Goal: Task Accomplishment & Management: Manage account settings

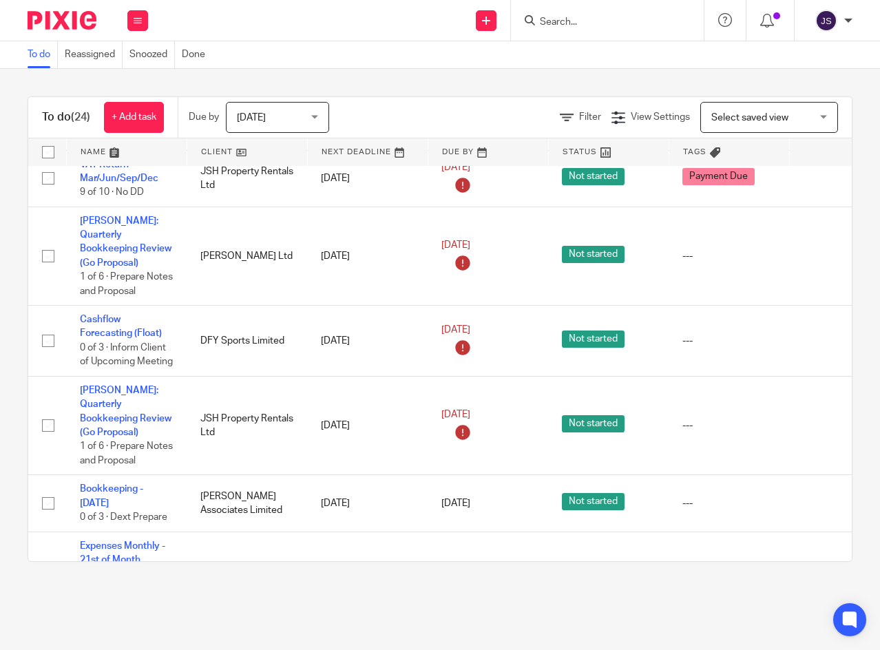
scroll to position [817, 0]
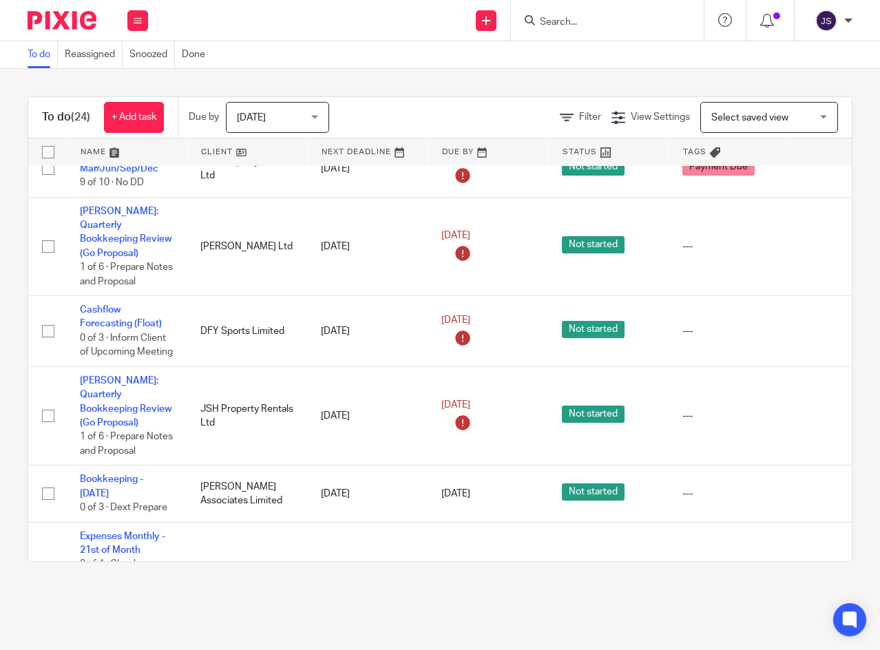
click at [147, 532] on link "Expenses Monthly - 21st of Month" at bounding box center [122, 543] width 85 height 23
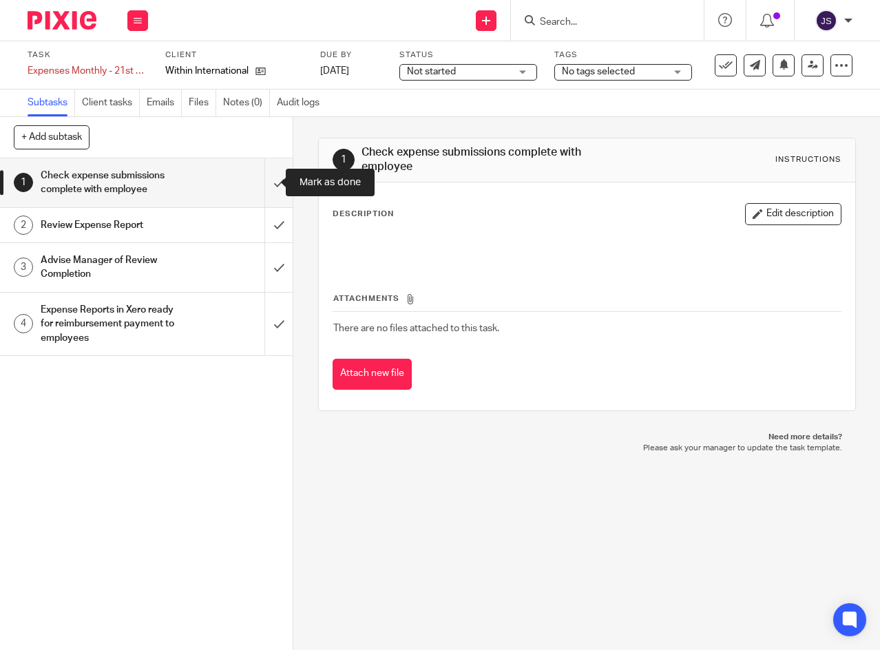
click at [264, 184] on input "submit" at bounding box center [146, 182] width 293 height 49
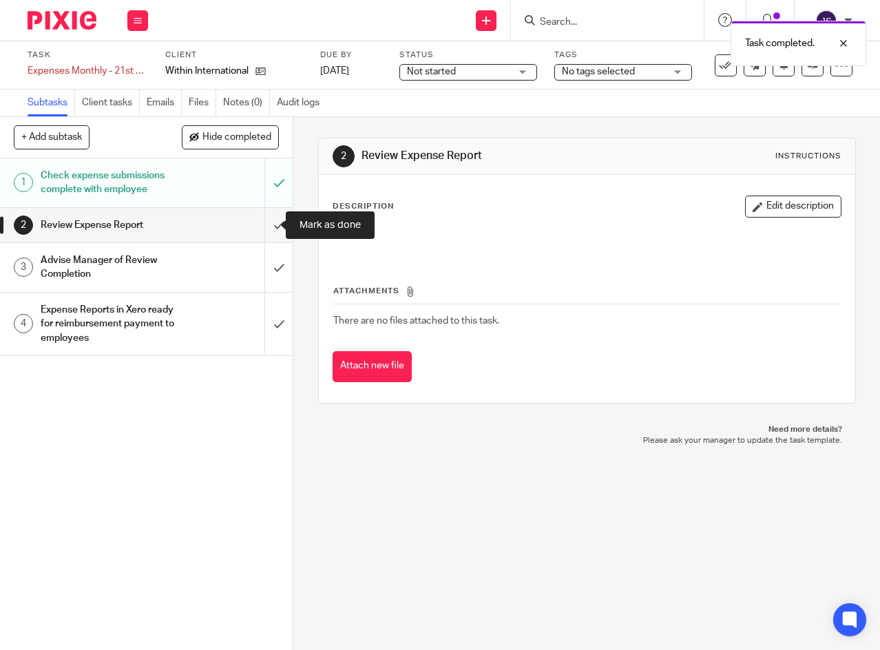
click at [266, 224] on input "submit" at bounding box center [146, 225] width 293 height 34
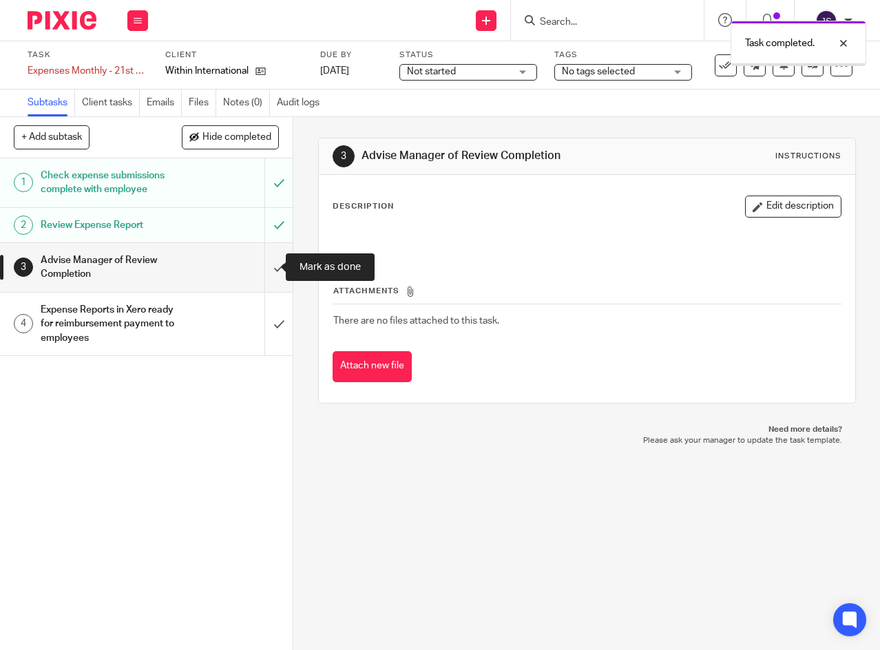
click at [264, 267] on input "submit" at bounding box center [146, 267] width 293 height 49
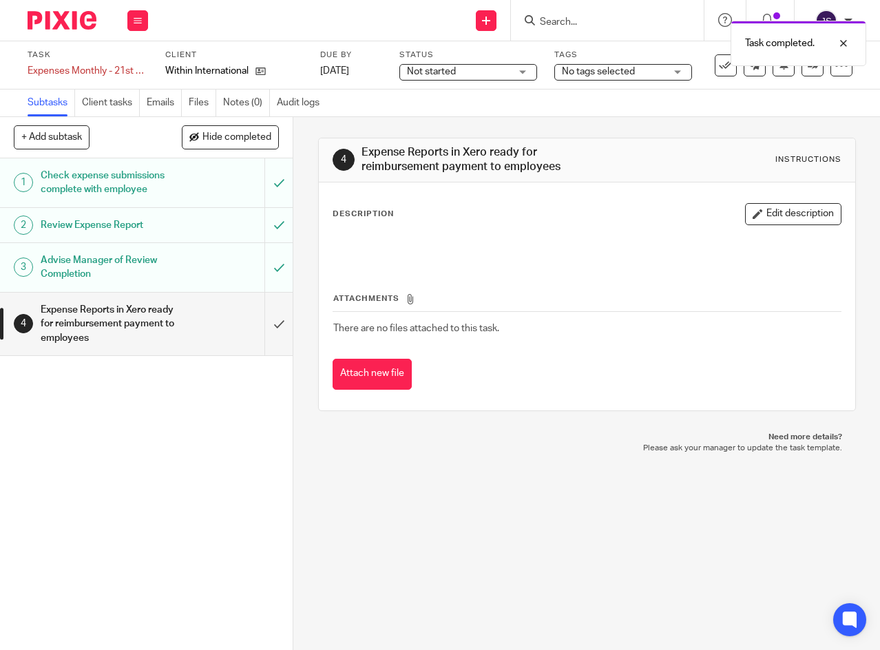
click at [373, 71] on link "22 Aug 2025" at bounding box center [351, 71] width 62 height 14
click at [506, 71] on div "Task completed. Deadline updated." at bounding box center [653, 66] width 426 height 105
click at [525, 70] on div "Task completed. Deadline updated." at bounding box center [653, 66] width 426 height 105
click at [528, 69] on div "Not started Not started" at bounding box center [469, 72] width 138 height 17
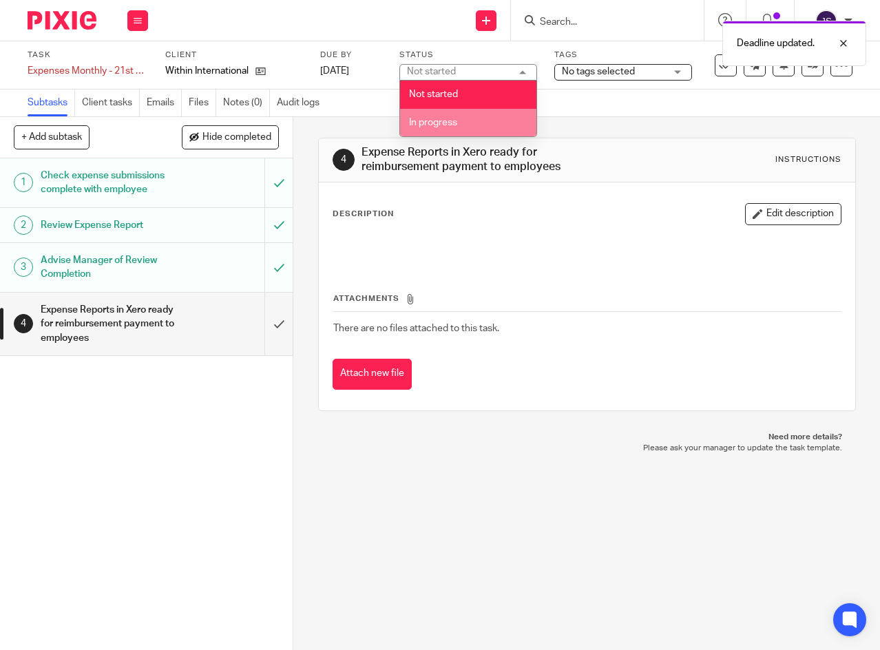
click at [493, 125] on li "In progress" at bounding box center [468, 123] width 136 height 28
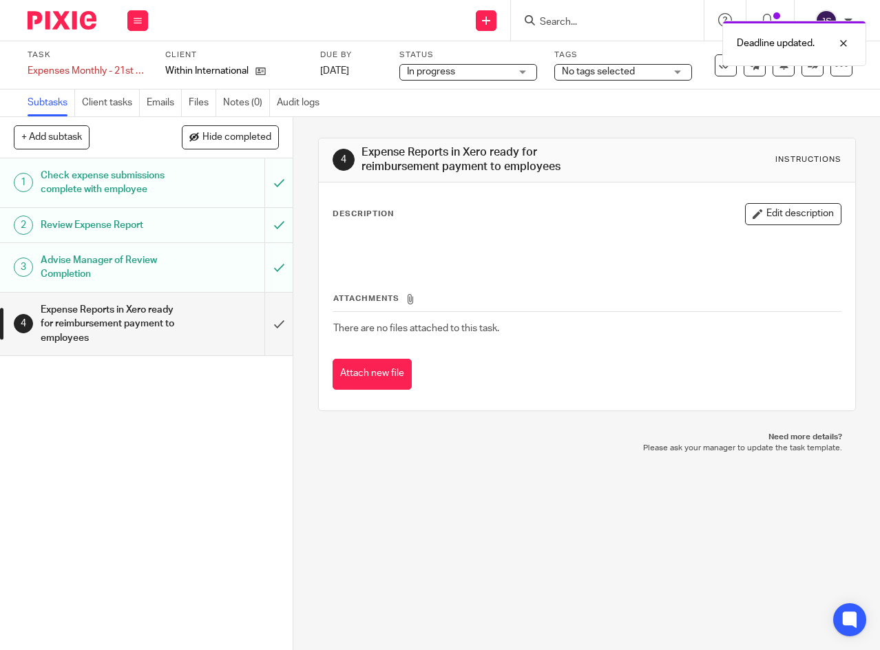
click at [675, 72] on div "No tags selected" at bounding box center [623, 72] width 138 height 17
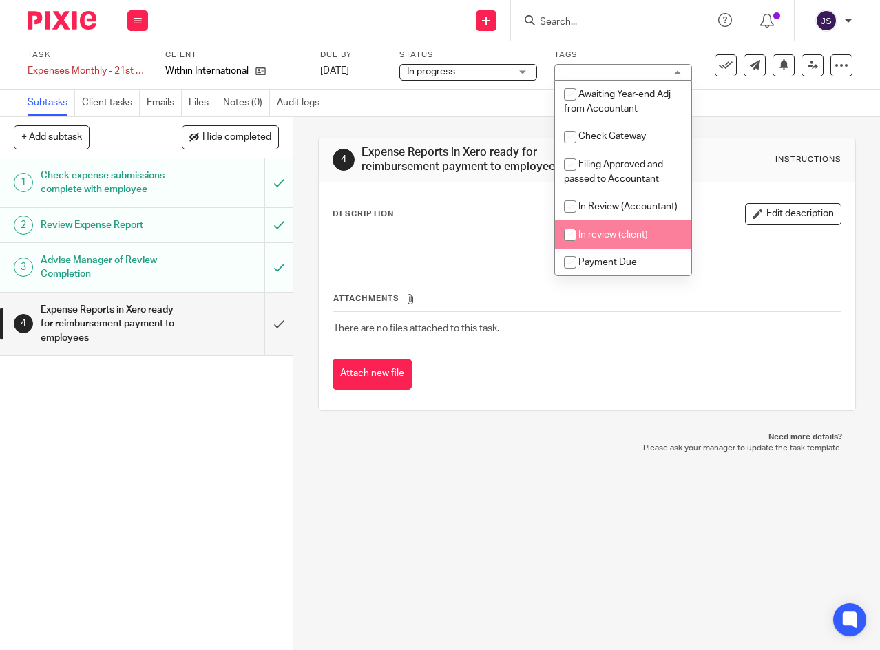
click at [570, 248] on input "checkbox" at bounding box center [570, 235] width 26 height 26
checkbox input "true"
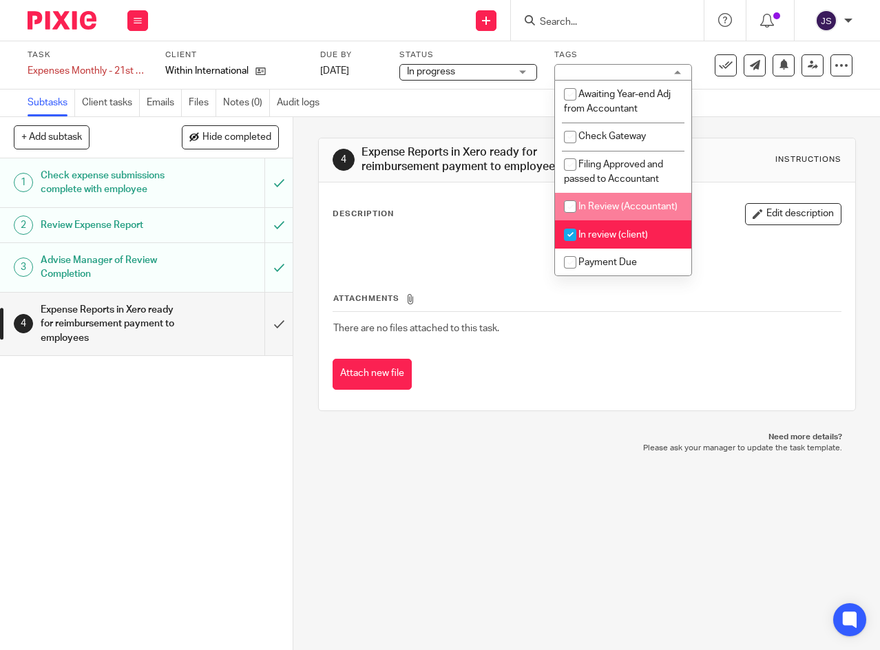
click at [142, 21] on button at bounding box center [137, 20] width 21 height 21
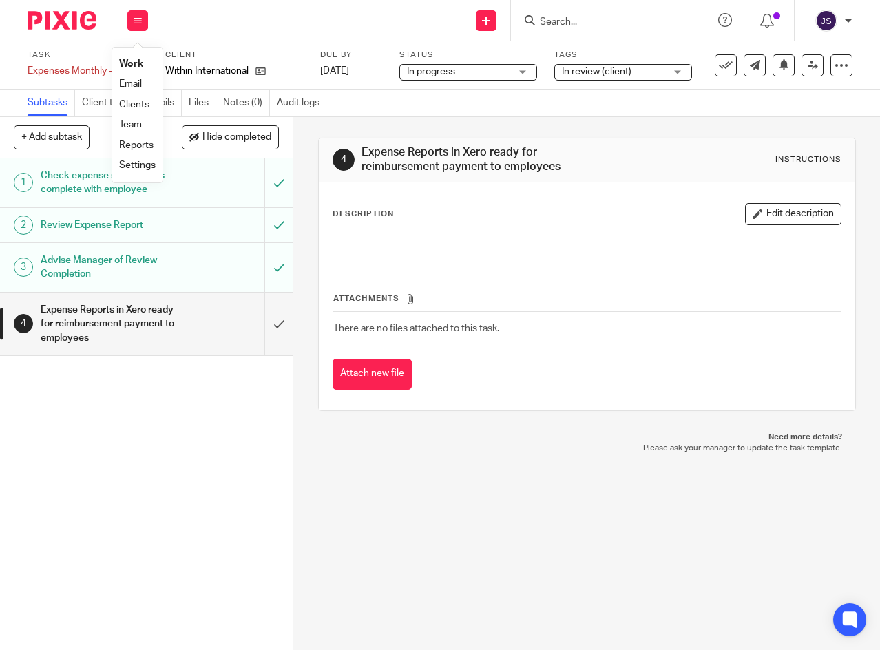
click at [138, 64] on link "Work" at bounding box center [131, 64] width 24 height 10
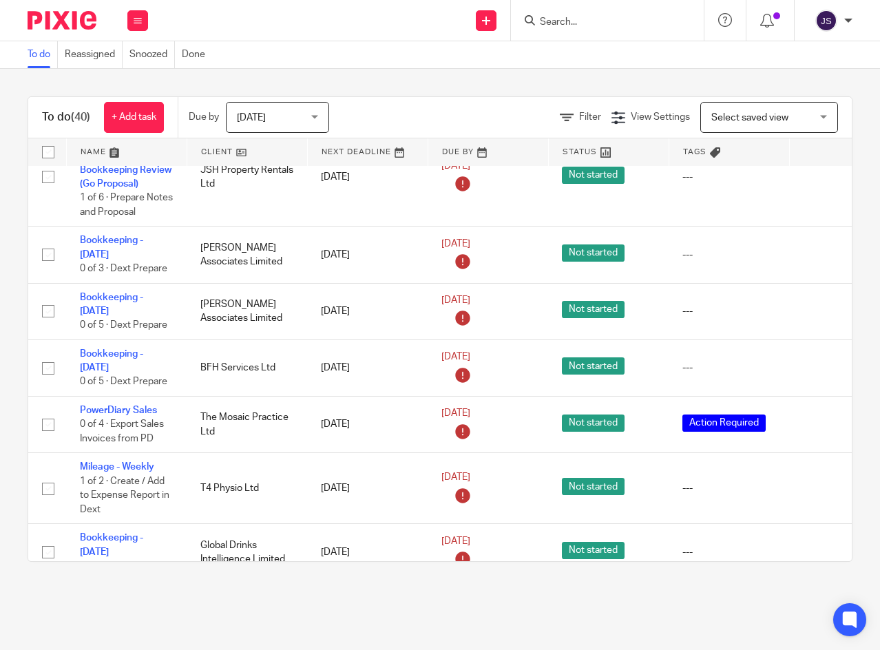
scroll to position [1033, 0]
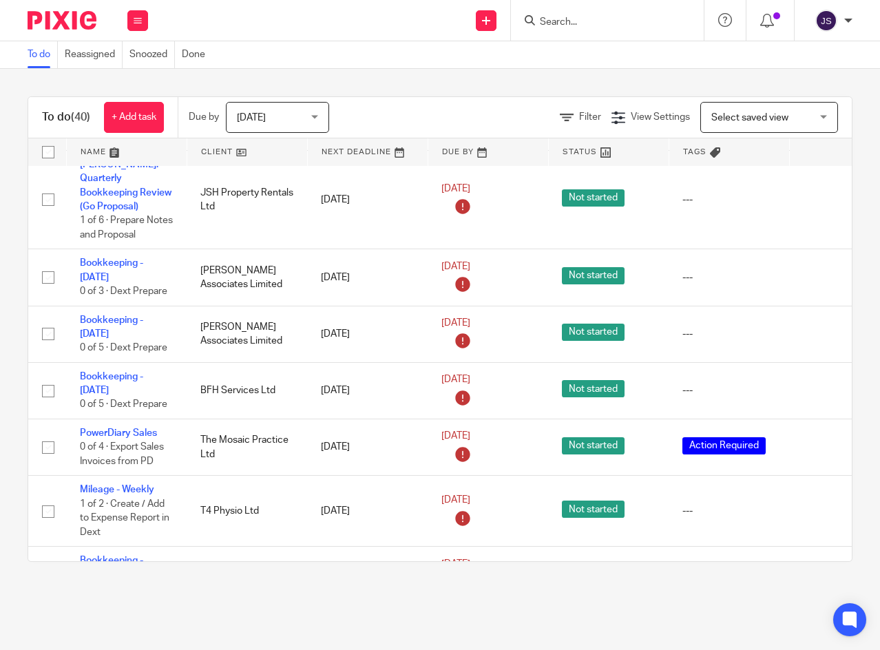
click at [816, 327] on icon at bounding box center [820, 334] width 14 height 14
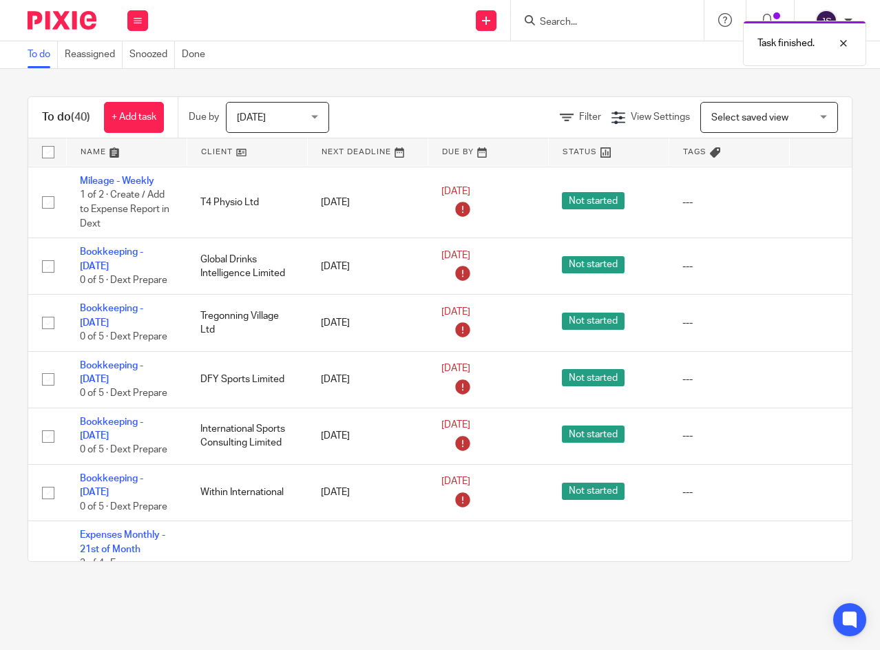
scroll to position [1309, 0]
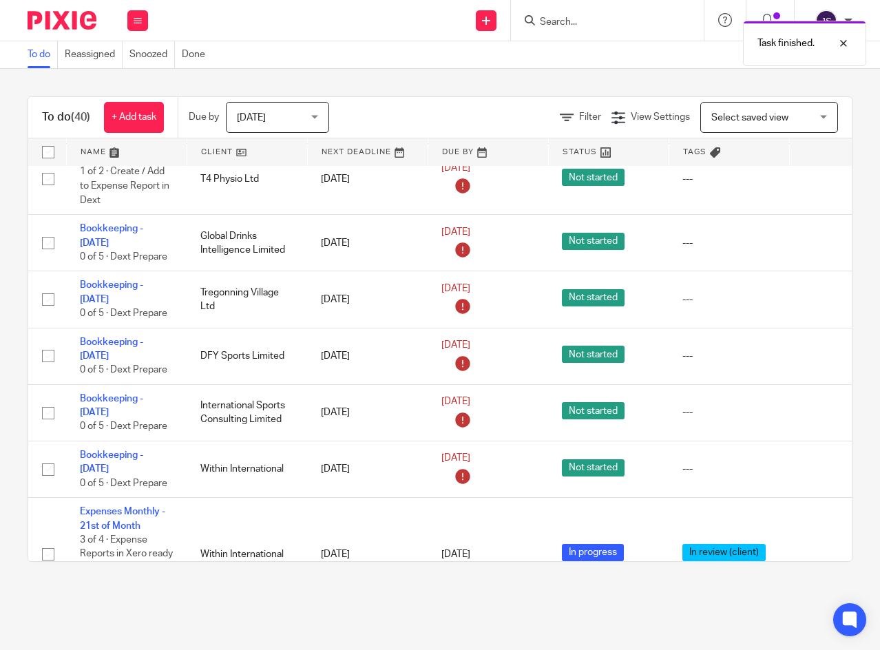
click at [818, 406] on icon at bounding box center [820, 413] width 14 height 14
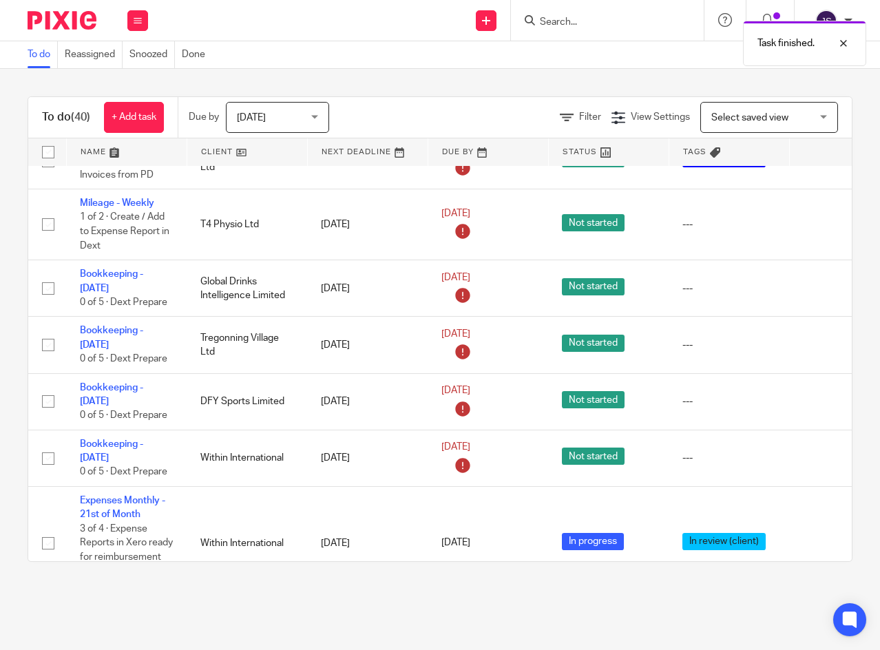
scroll to position [1240, 0]
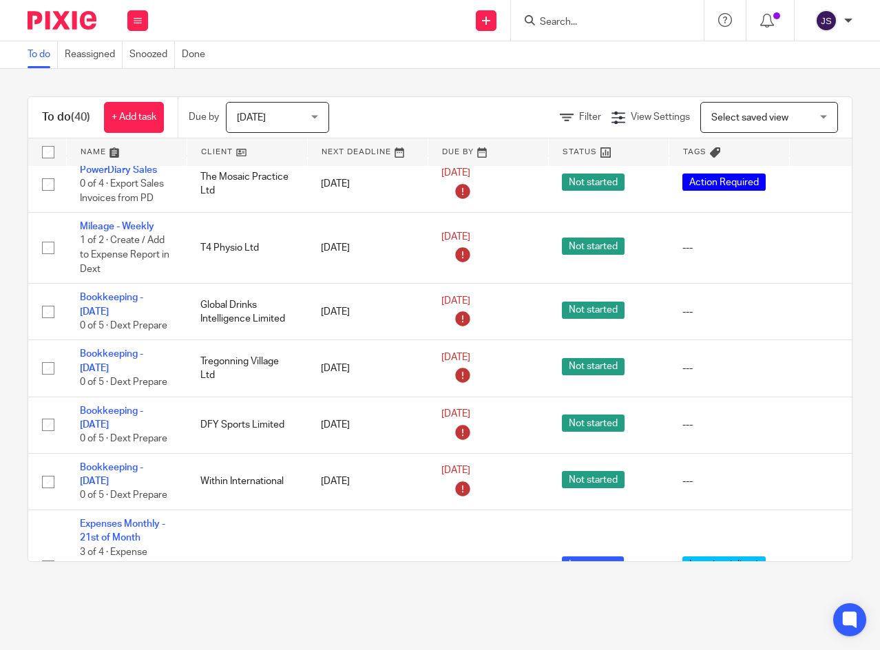
click at [818, 418] on icon at bounding box center [820, 425] width 14 height 14
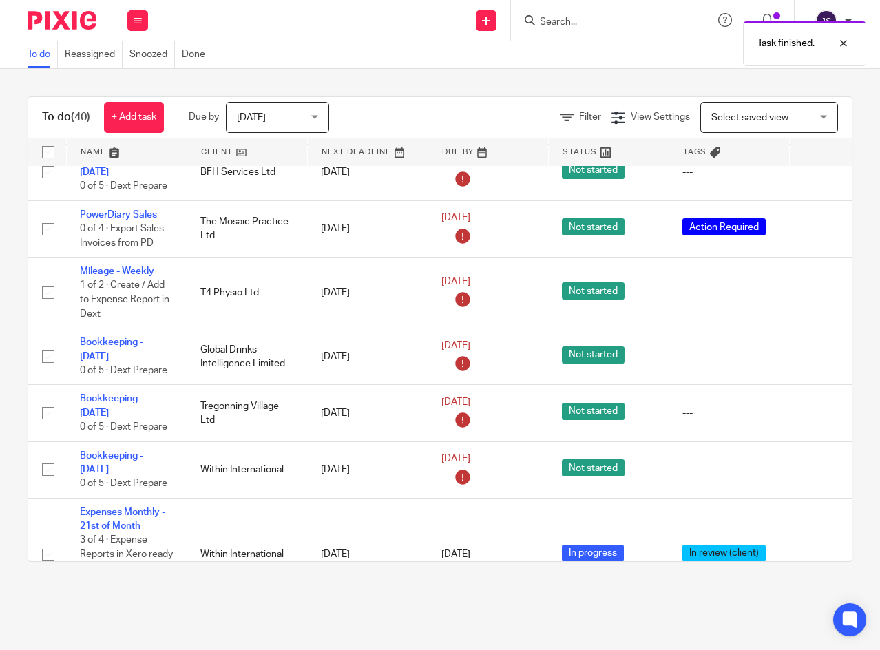
scroll to position [1171, 0]
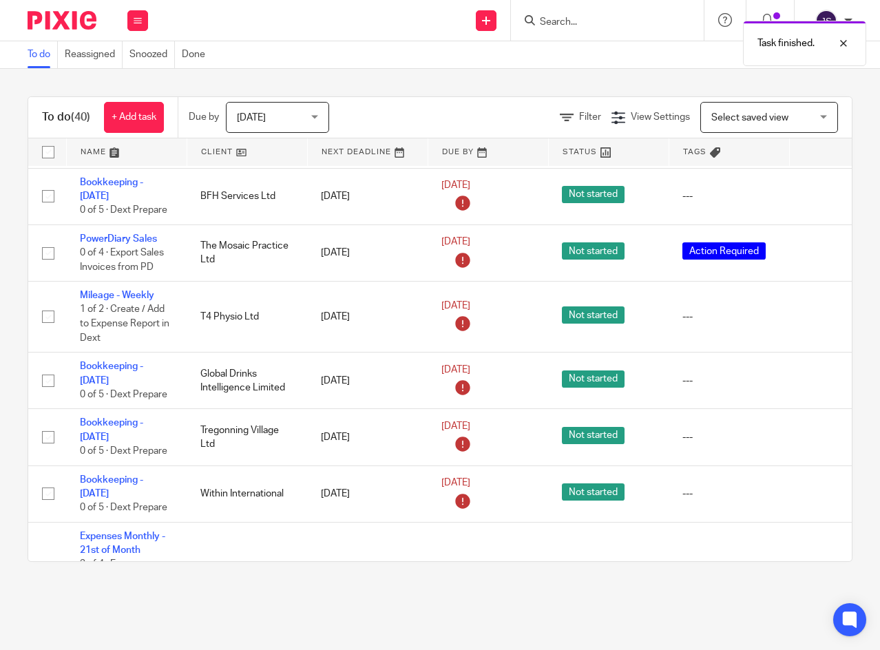
click at [816, 374] on icon at bounding box center [820, 381] width 14 height 14
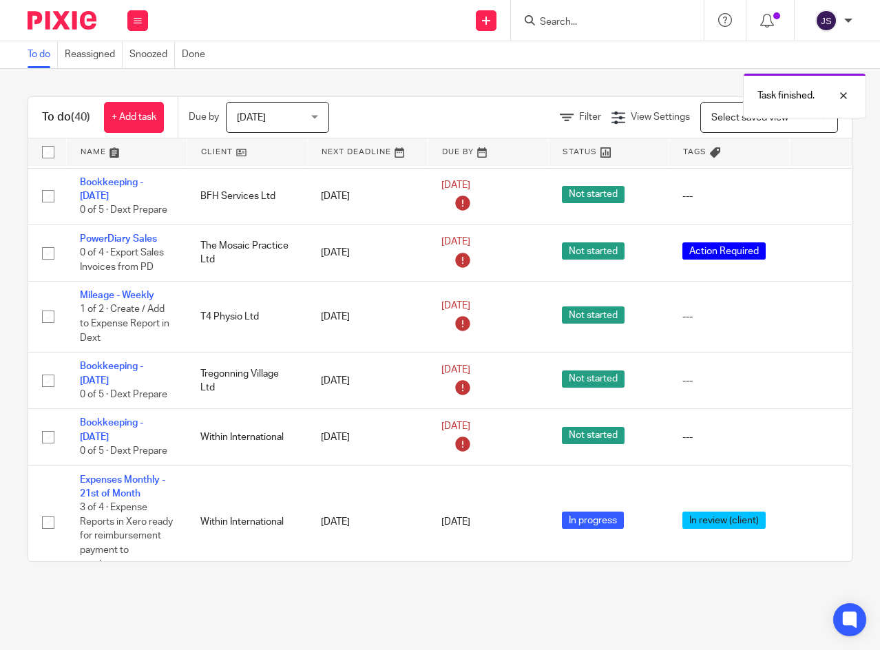
click at [816, 310] on icon at bounding box center [820, 317] width 14 height 14
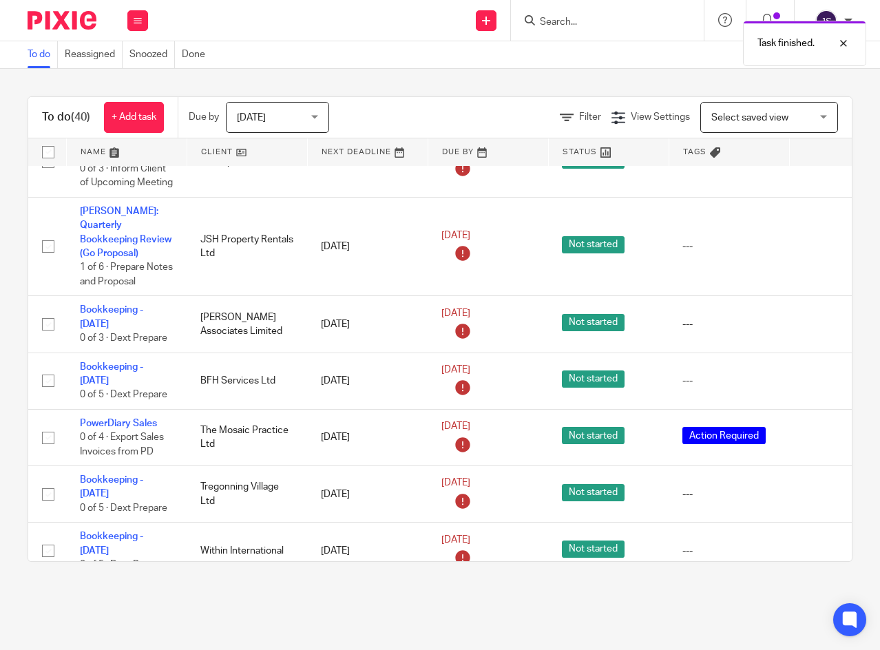
scroll to position [964, 0]
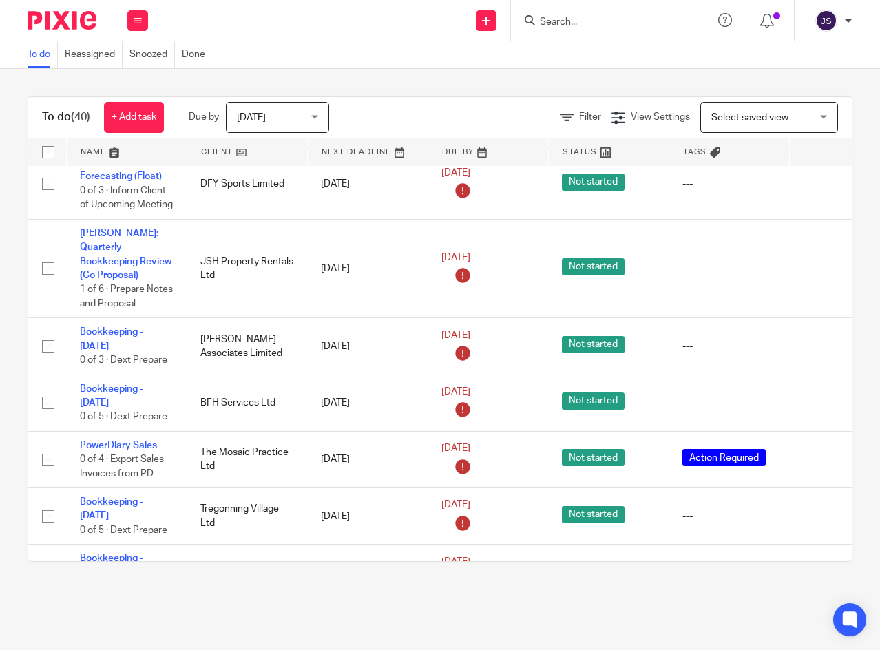
click at [816, 340] on icon at bounding box center [820, 347] width 14 height 14
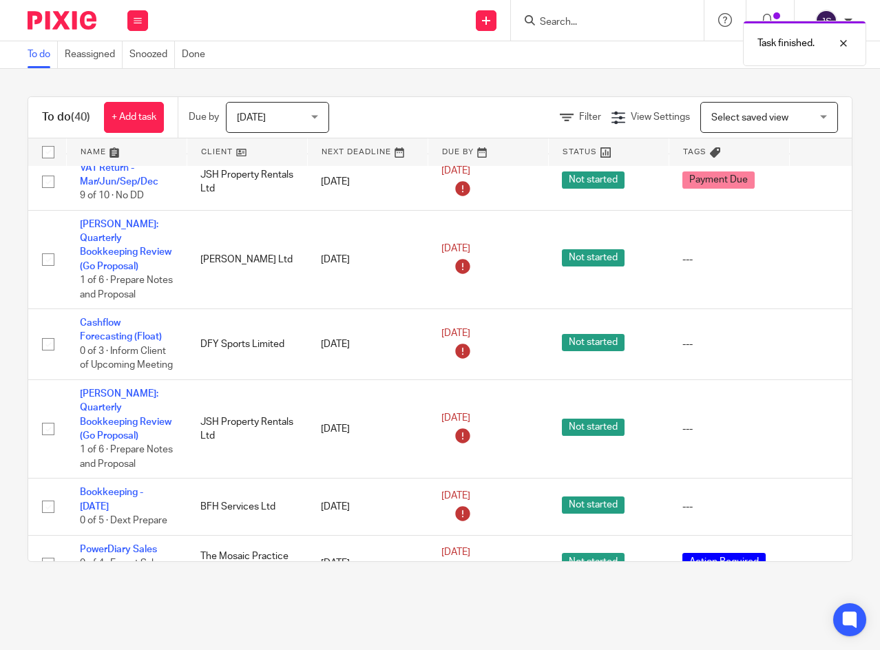
scroll to position [827, 0]
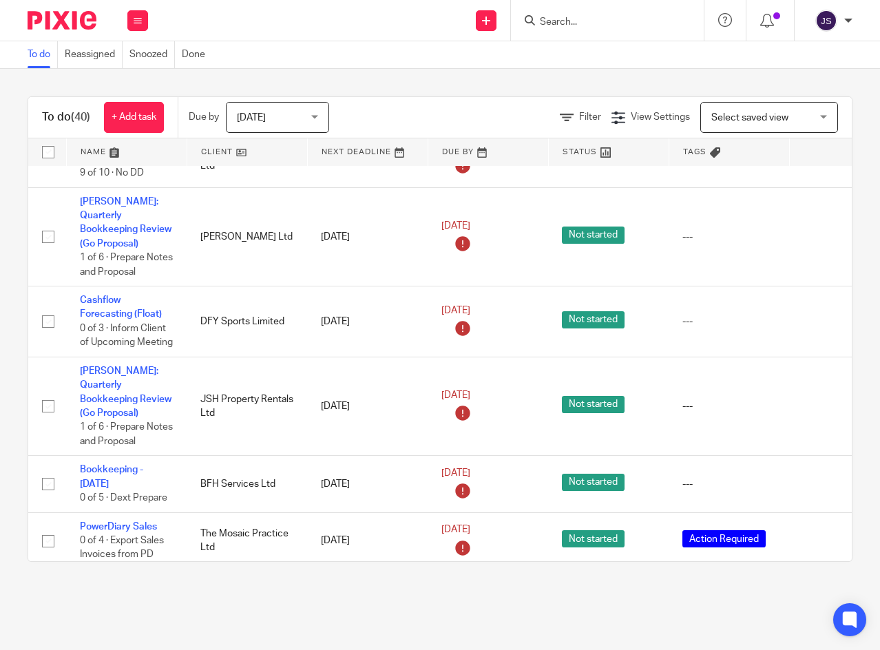
click at [816, 315] on icon at bounding box center [820, 322] width 14 height 14
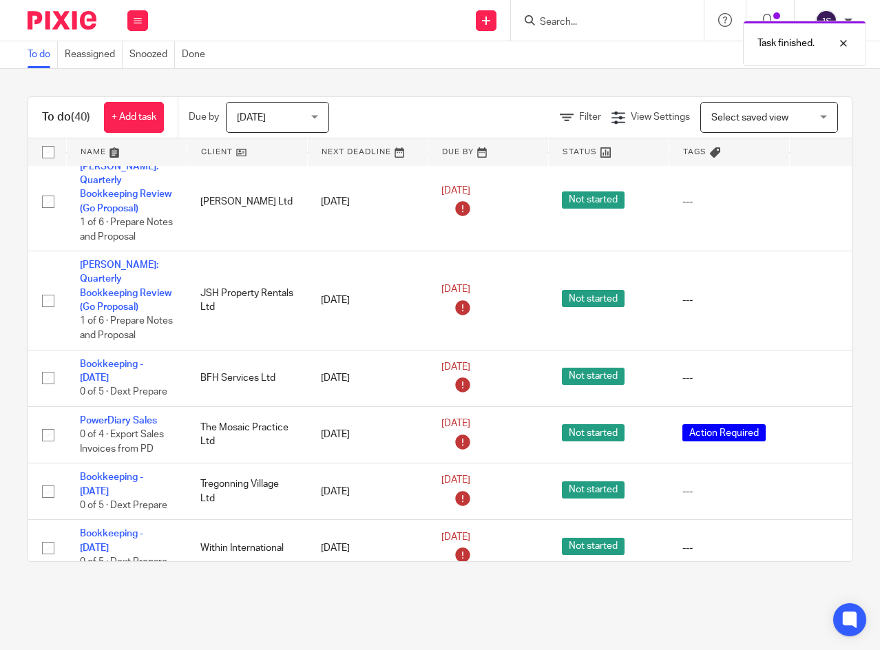
scroll to position [895, 0]
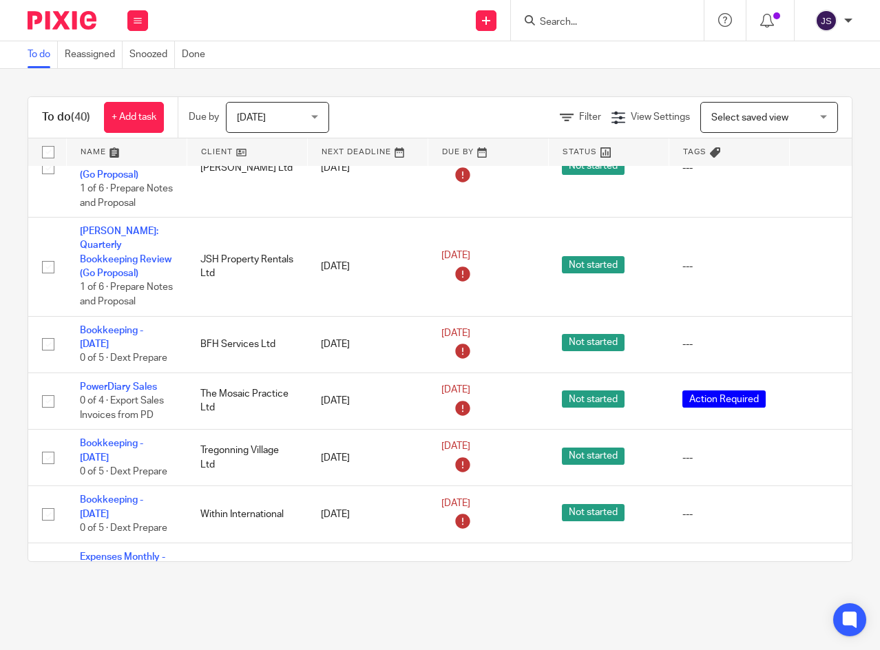
click at [818, 508] on icon at bounding box center [820, 515] width 14 height 14
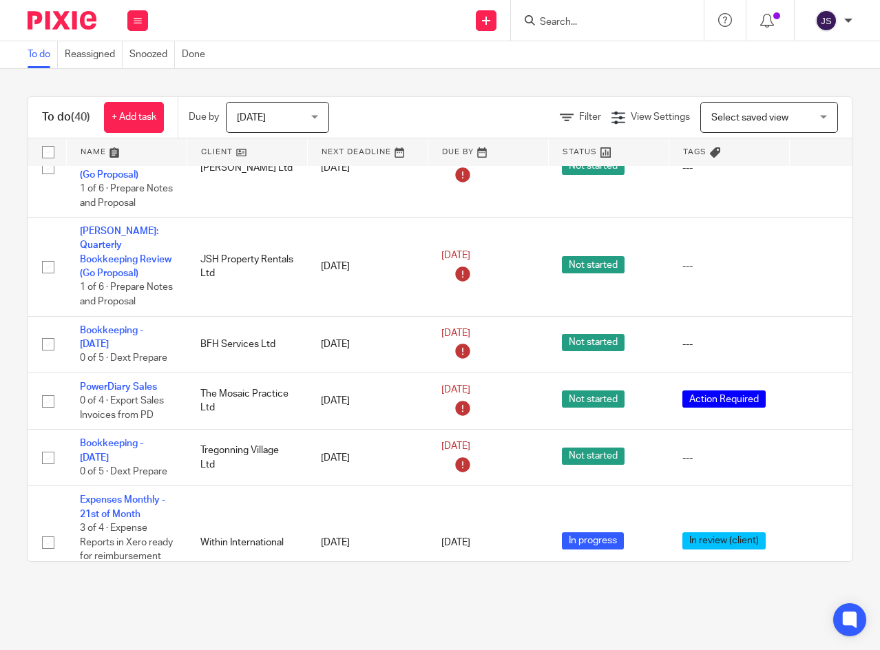
click at [816, 451] on icon at bounding box center [820, 458] width 14 height 14
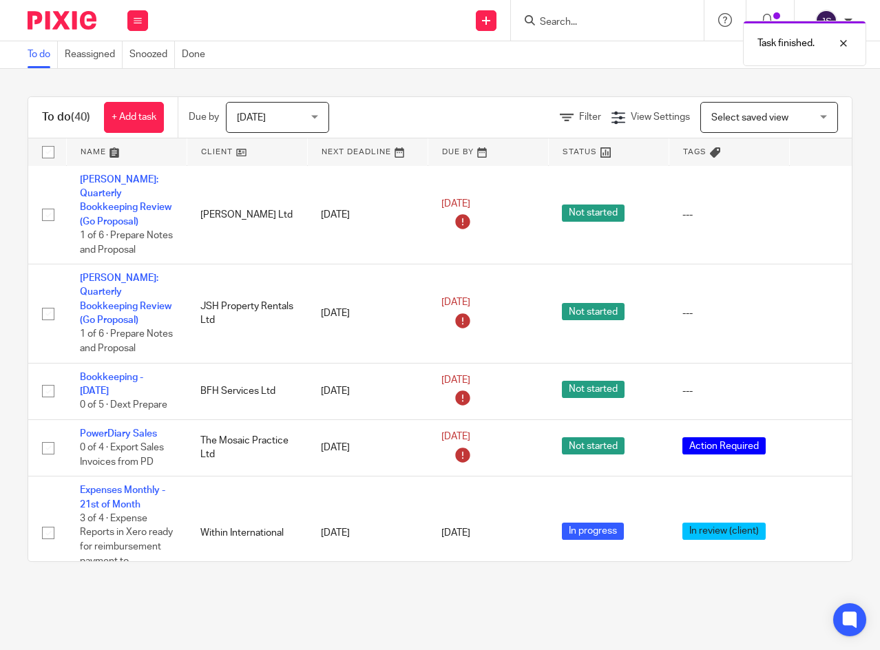
scroll to position [827, 0]
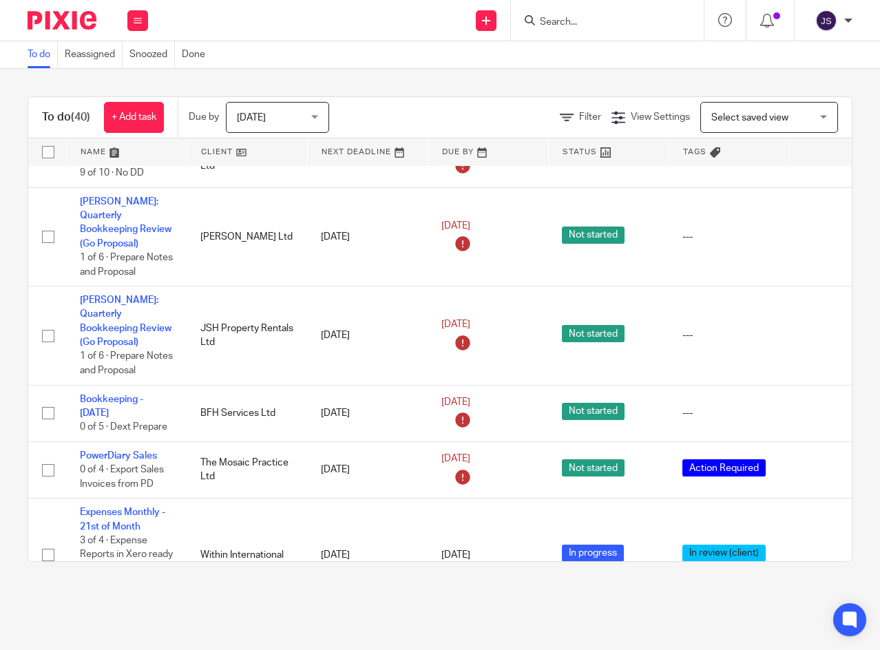
click at [134, 17] on icon at bounding box center [138, 21] width 8 height 8
click at [814, 406] on icon at bounding box center [820, 413] width 14 height 14
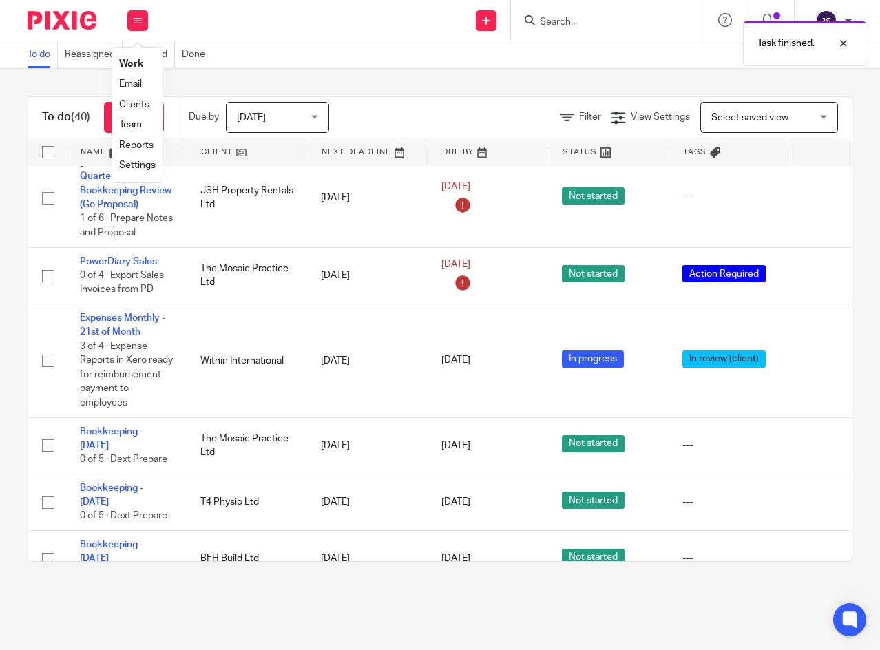
scroll to position [1033, 0]
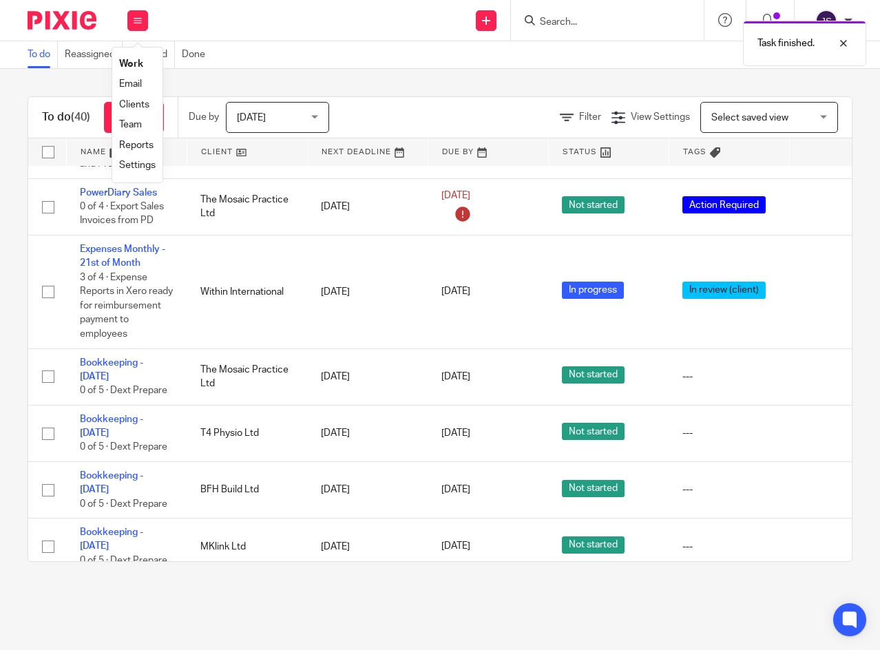
click at [817, 427] on icon at bounding box center [820, 434] width 14 height 14
click at [817, 370] on icon at bounding box center [820, 377] width 14 height 14
click at [818, 370] on icon at bounding box center [820, 377] width 14 height 14
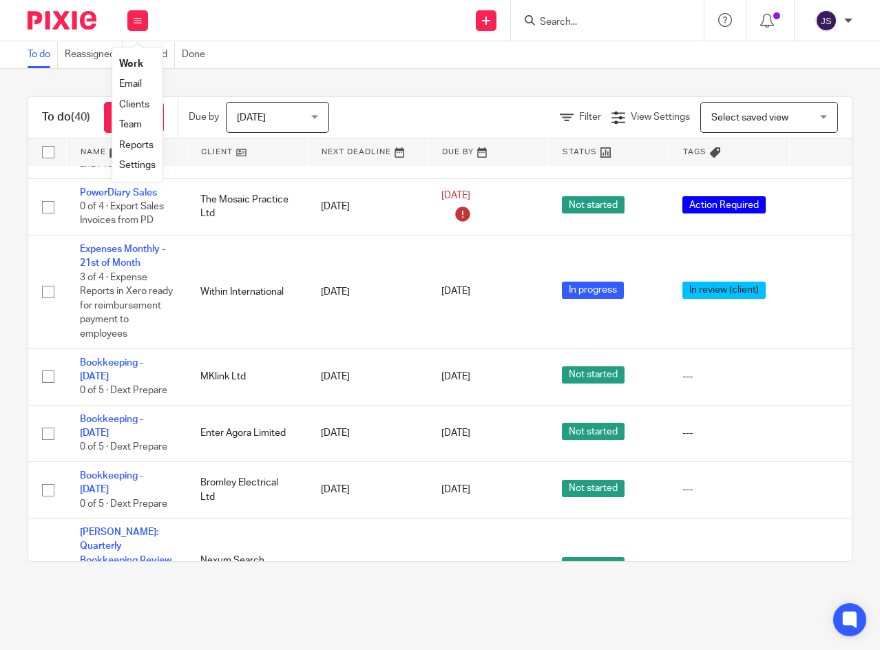
click at [817, 370] on icon at bounding box center [820, 377] width 14 height 14
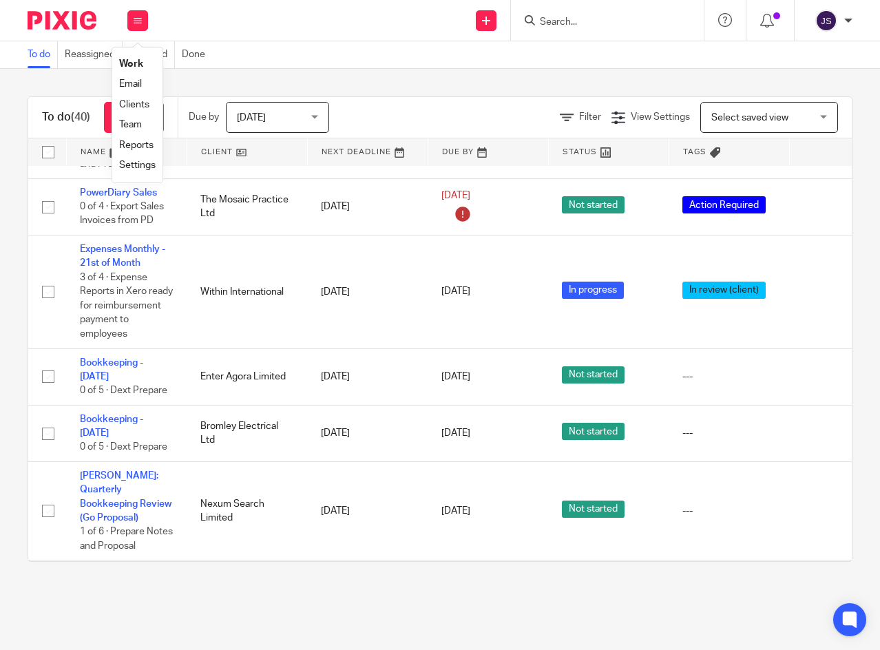
click at [815, 427] on icon at bounding box center [820, 434] width 14 height 14
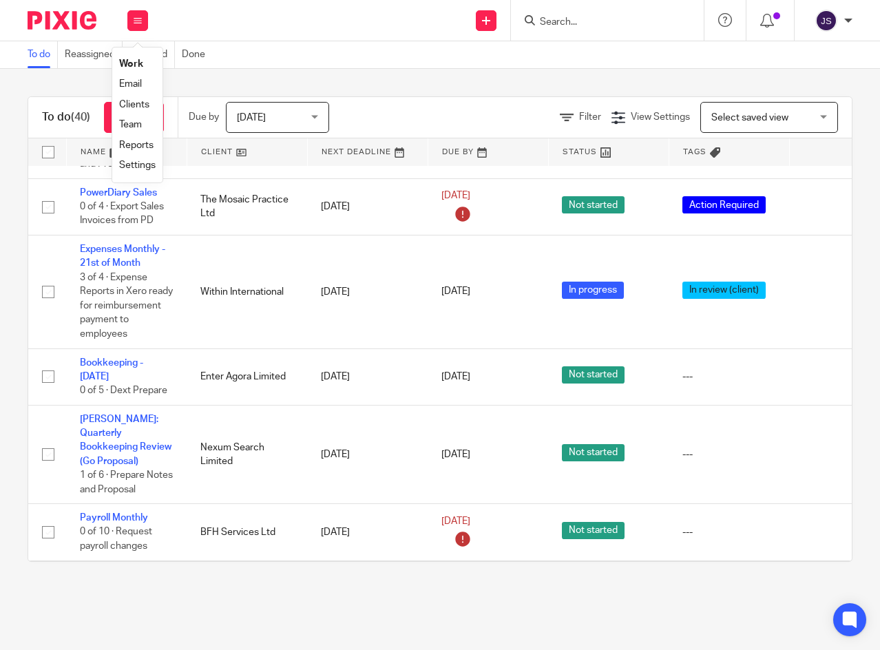
click at [817, 370] on icon at bounding box center [820, 377] width 14 height 14
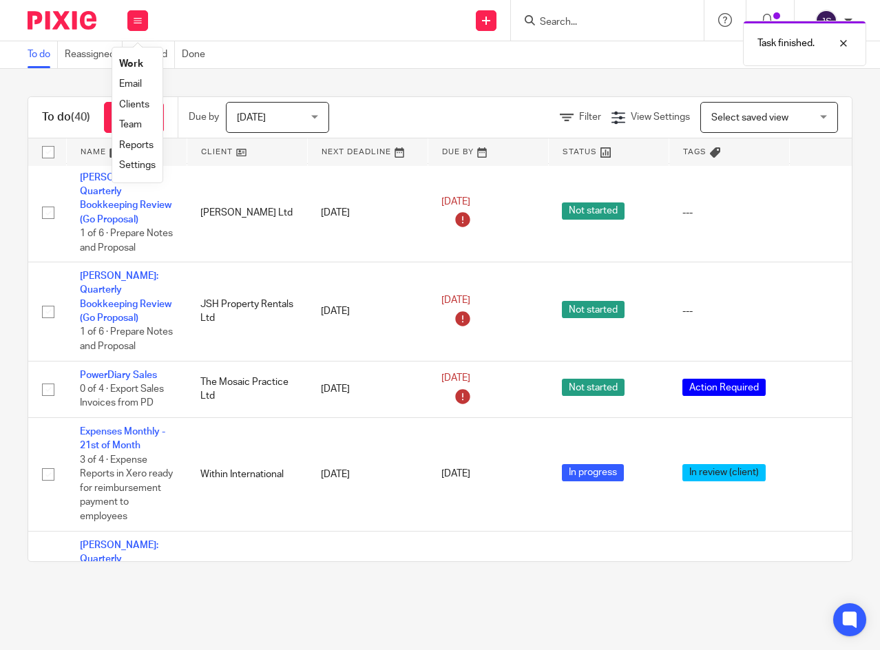
scroll to position [827, 0]
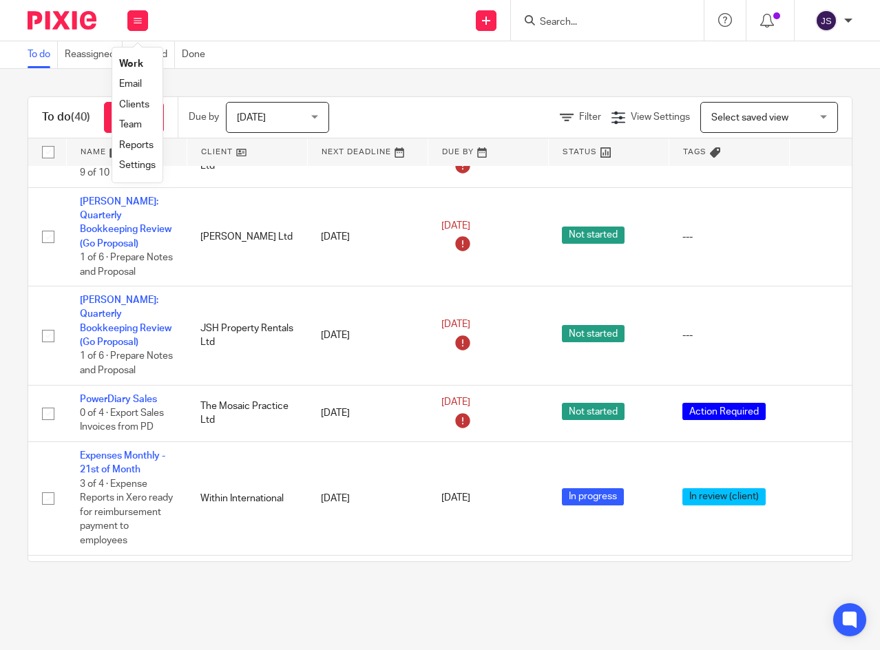
click at [818, 406] on icon at bounding box center [820, 413] width 14 height 14
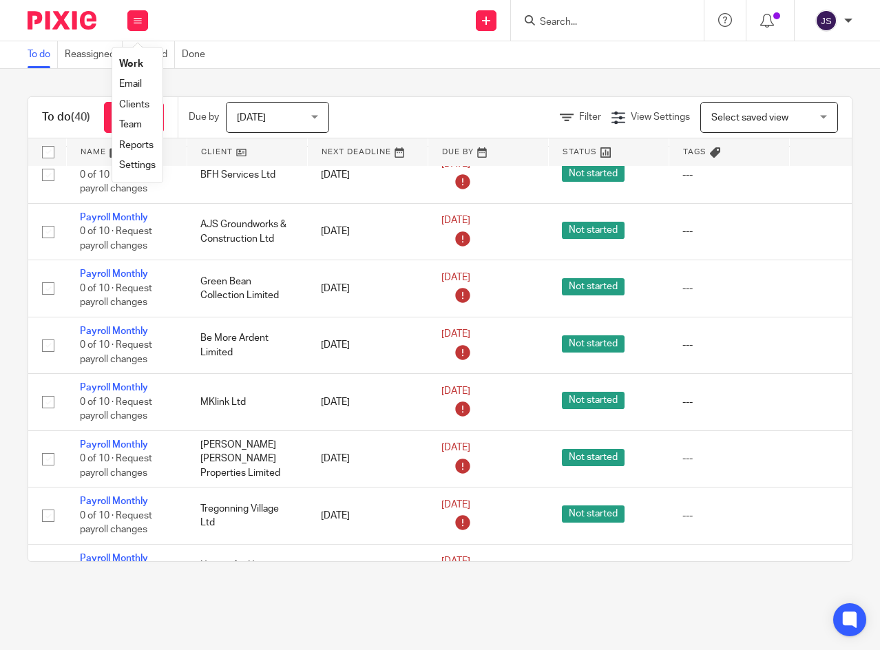
scroll to position [1285, 0]
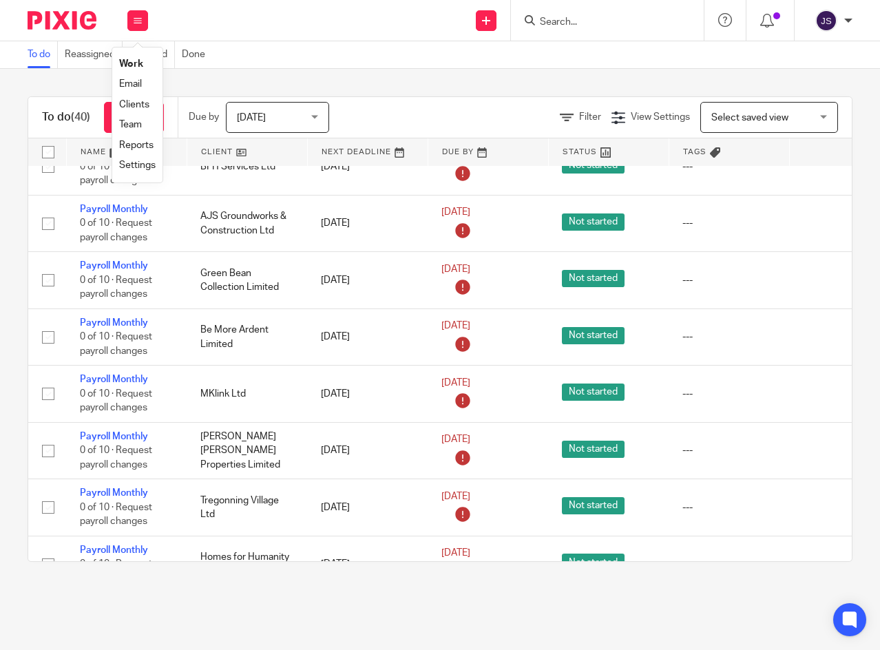
click at [819, 558] on icon at bounding box center [820, 565] width 14 height 14
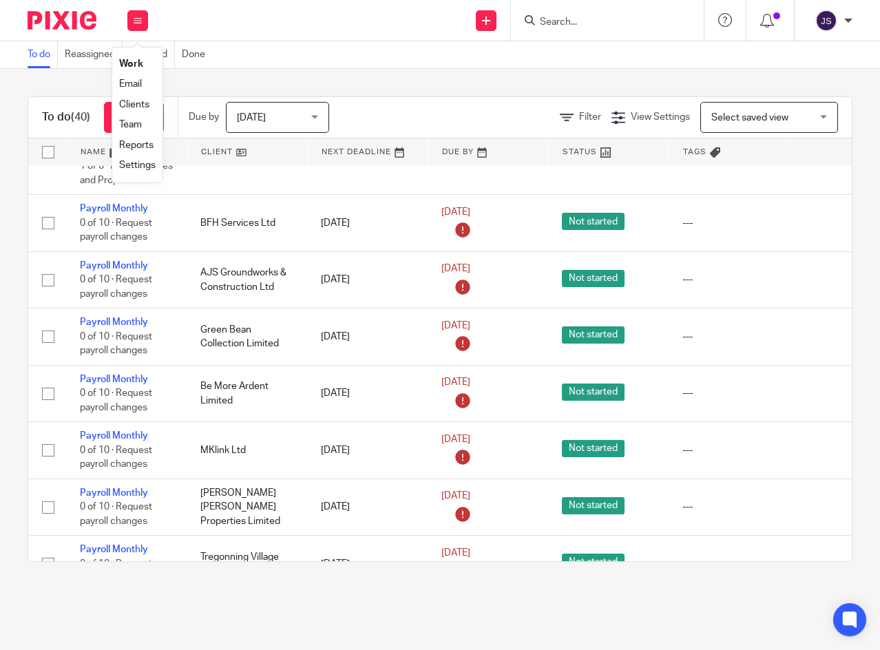
click at [815, 557] on icon at bounding box center [820, 564] width 14 height 14
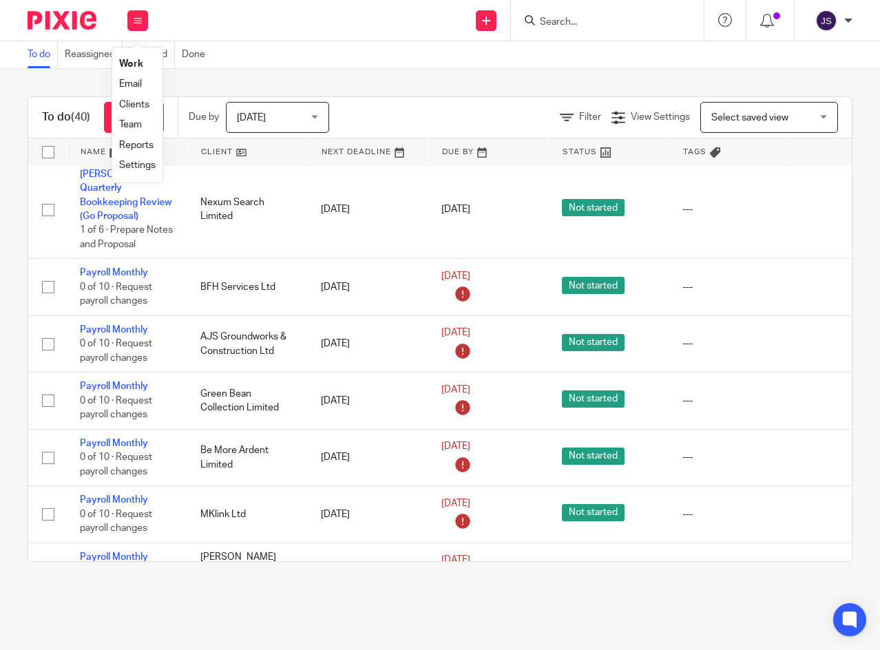
scroll to position [1172, 0]
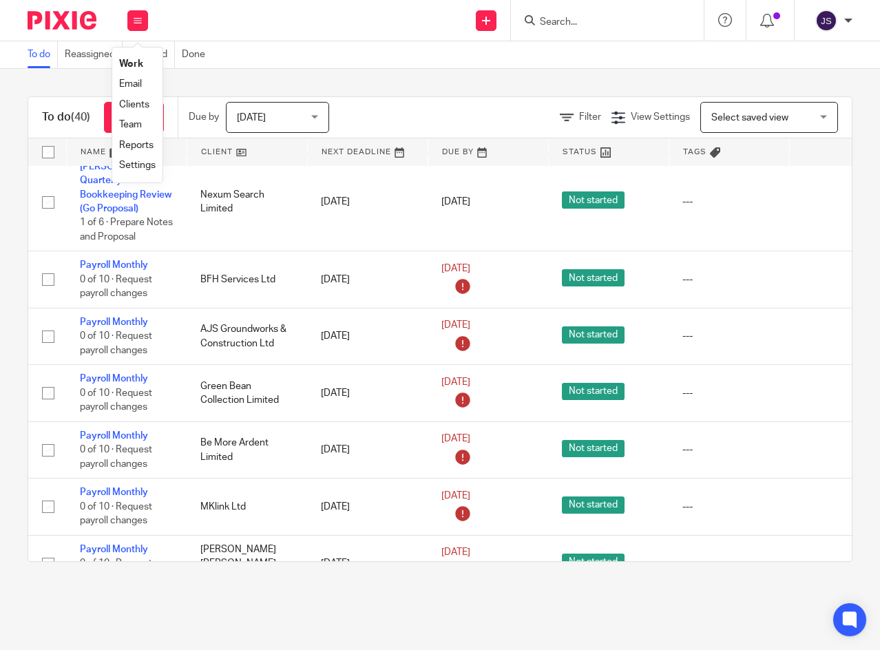
click at [818, 500] on icon at bounding box center [820, 507] width 14 height 14
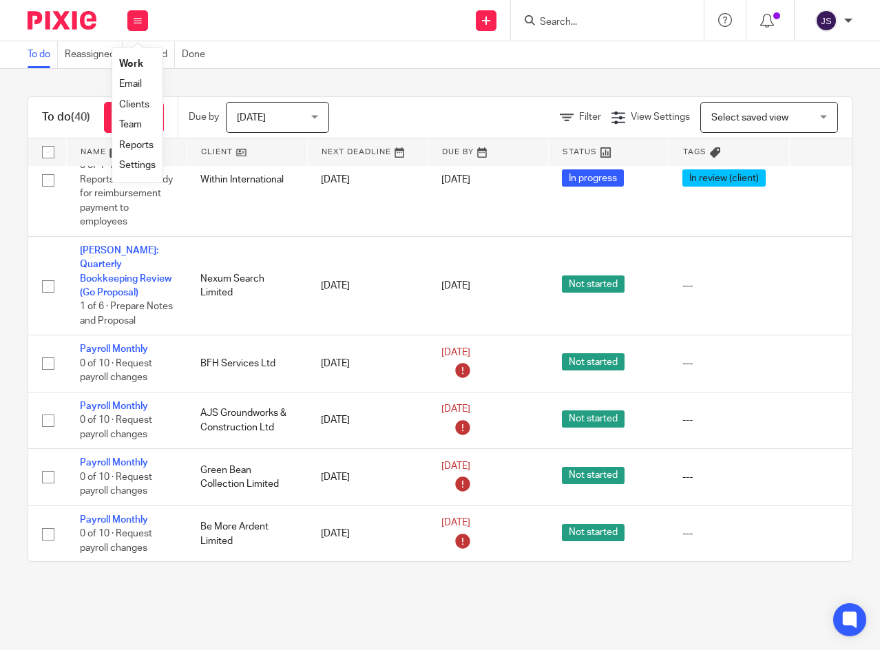
scroll to position [1115, 0]
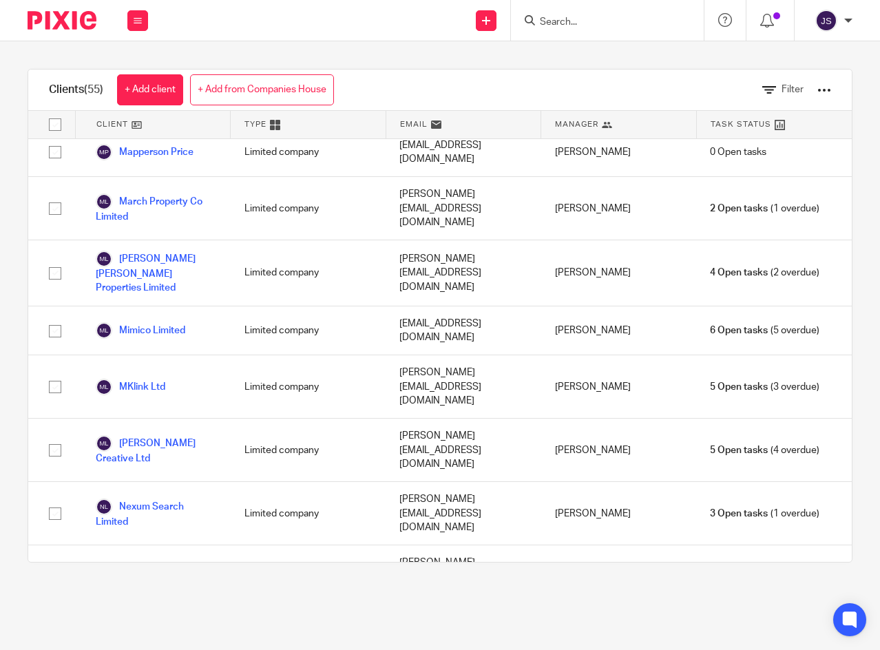
scroll to position [2135, 0]
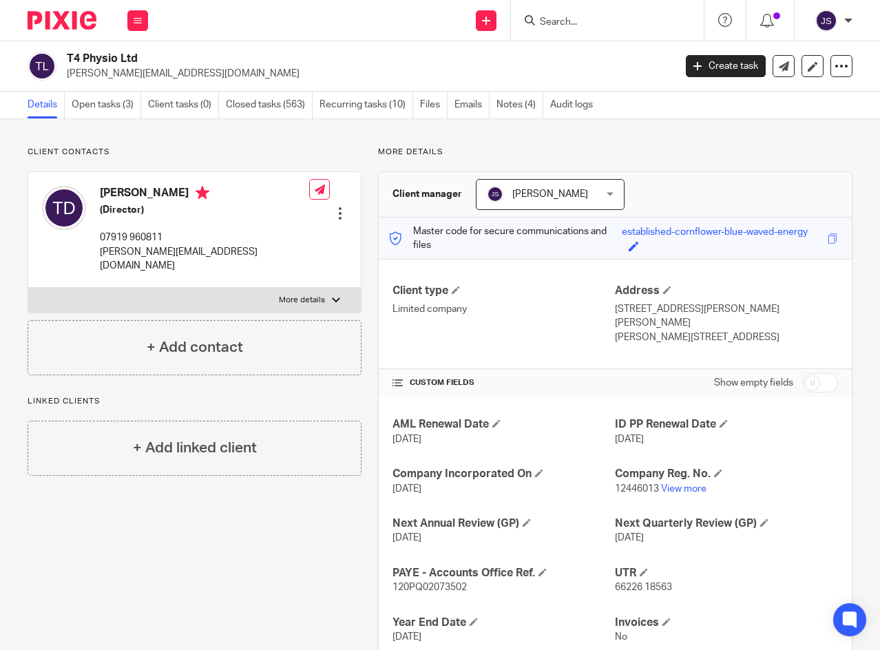
click at [523, 109] on link "Notes (4)" at bounding box center [520, 105] width 47 height 27
